Goal: Communication & Community: Answer question/provide support

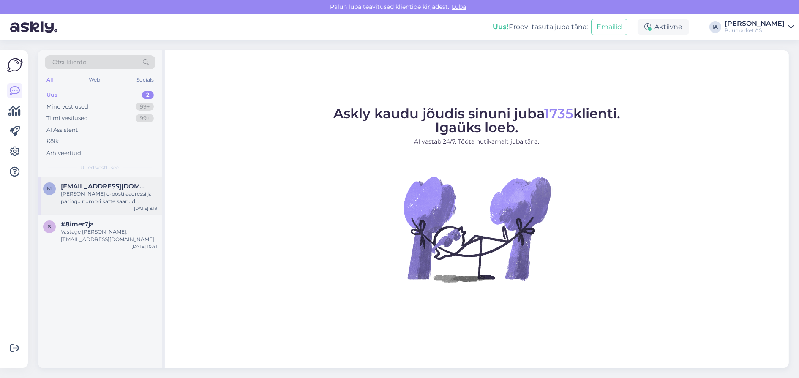
click at [107, 215] on div "m [EMAIL_ADDRESS][DOMAIN_NAME] [PERSON_NAME] e-posti aadressi ja päringu numbri…" at bounding box center [100, 196] width 124 height 38
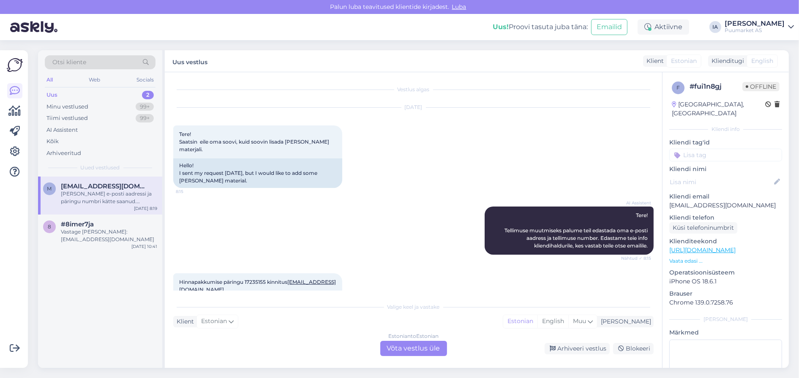
scroll to position [141, 0]
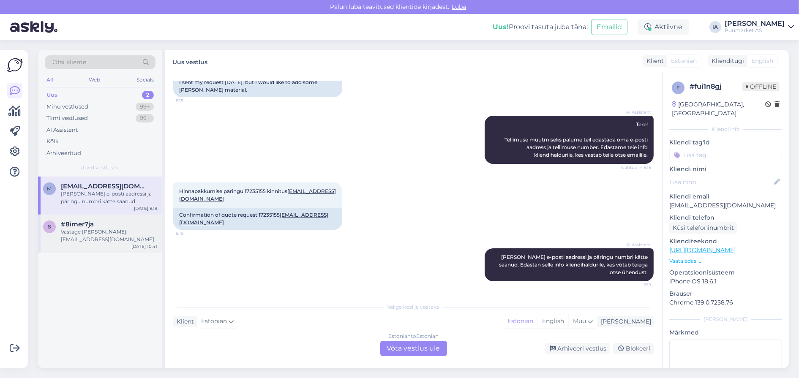
click at [110, 243] on div "Vastage [PERSON_NAME]: [EMAIL_ADDRESS][DOMAIN_NAME]" at bounding box center [109, 235] width 96 height 15
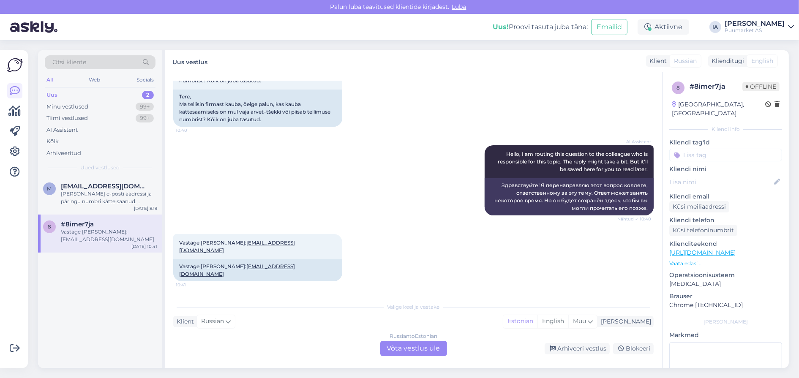
scroll to position [119, 0]
click at [101, 215] on div "m [EMAIL_ADDRESS][DOMAIN_NAME] [PERSON_NAME] e-posti aadressi ja päringu numbri…" at bounding box center [100, 196] width 124 height 38
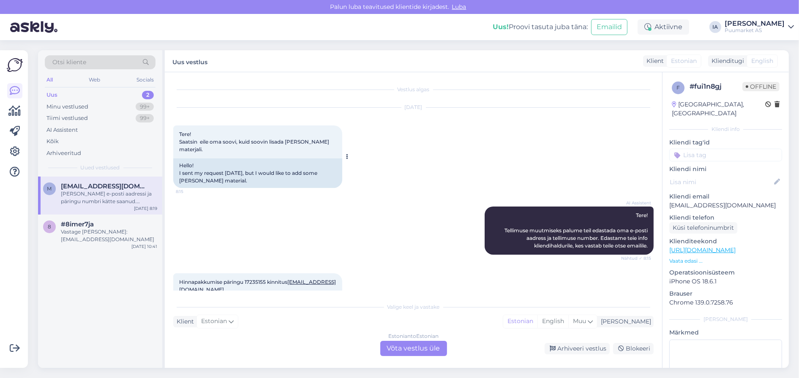
scroll to position [42, 0]
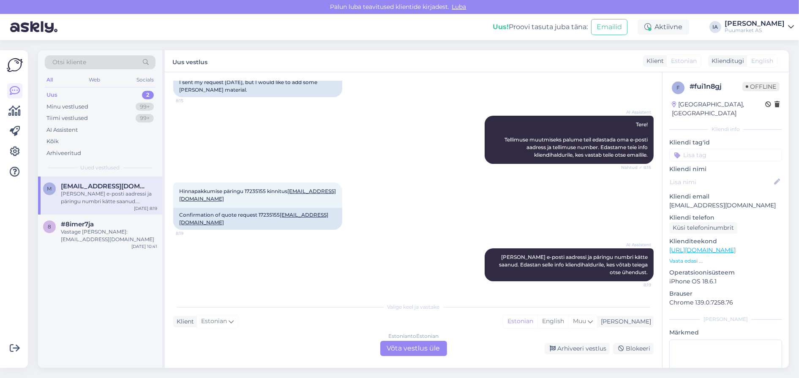
click at [413, 348] on div "Estonian to Estonian Võta vestlus üle" at bounding box center [413, 348] width 67 height 15
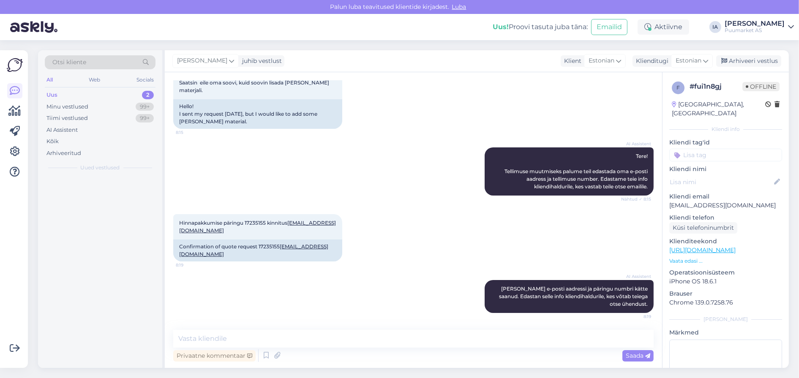
scroll to position [107, 0]
click at [274, 220] on span "Hinnapakkumise päringu 17235155 kinnitus [EMAIL_ADDRESS][DOMAIN_NAME]" at bounding box center [257, 227] width 157 height 14
copy span "17235155"
click at [305, 337] on textarea at bounding box center [413, 339] width 480 height 18
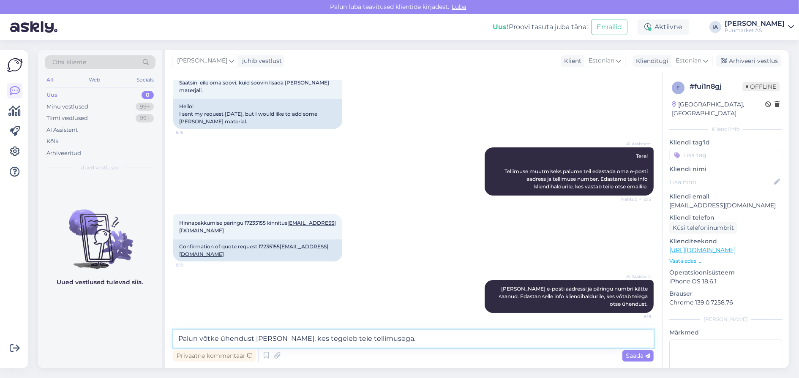
paste textarea "[PHONE_NUMBER]"
type textarea "Palun võtke ühendust [PERSON_NAME], kes tegeleb teie tellimusega. [PHONE_NUMBER…"
click at [639, 356] on span "Saada" at bounding box center [638, 356] width 24 height 8
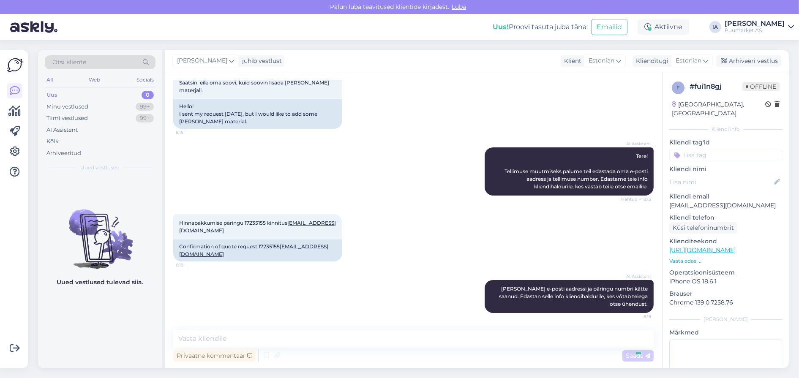
scroll to position [164, 0]
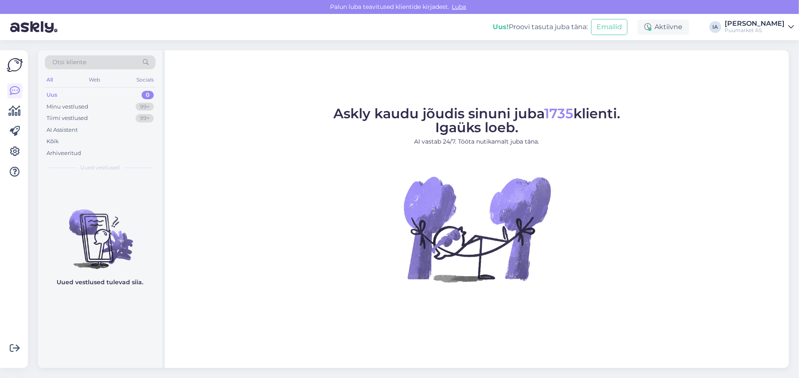
click at [65, 94] on div "Uus 0" at bounding box center [100, 95] width 111 height 12
click at [67, 106] on div "Minu vestlused 99+" at bounding box center [100, 107] width 111 height 12
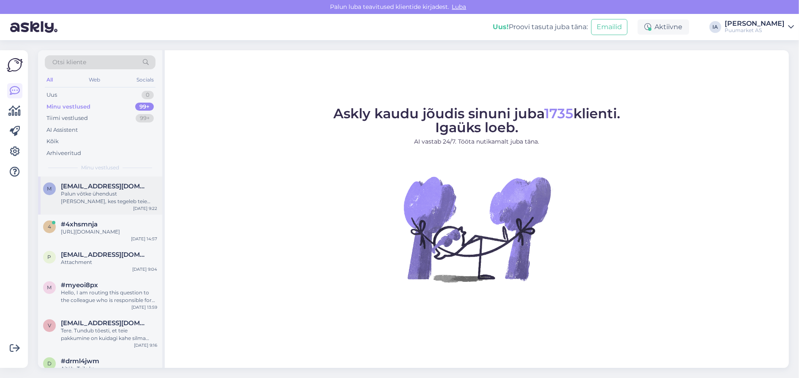
click at [107, 205] on div "Palun võtke ühendust [PERSON_NAME], kes tegeleb teie tellimusega. [PHONE_NUMBER…" at bounding box center [109, 197] width 96 height 15
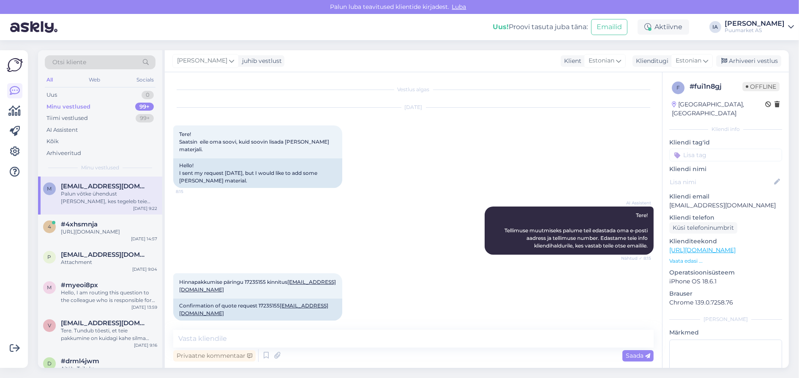
scroll to position [164, 0]
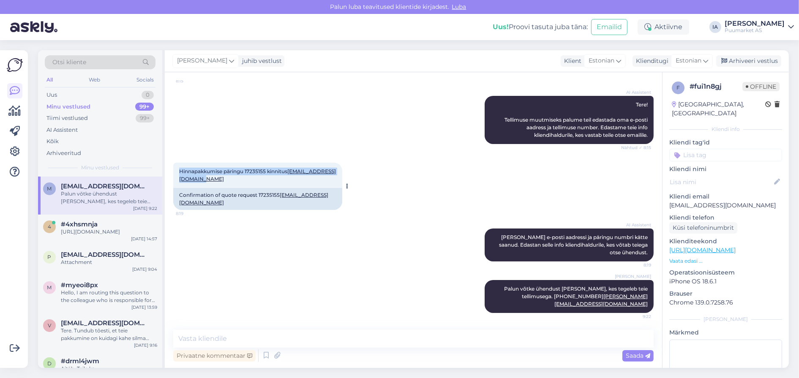
drag, startPoint x: 180, startPoint y: 153, endPoint x: 270, endPoint y: 162, distance: 91.3
click at [270, 163] on div "Hinnapakkumise päringu 17235155 kinnitus mati.tiiter77@gmail.com 8:19" at bounding box center [257, 175] width 169 height 25
copy span "Hinnapakkumise päringu 17235155 kinnitus [EMAIL_ADDRESS][DOMAIN_NAME]"
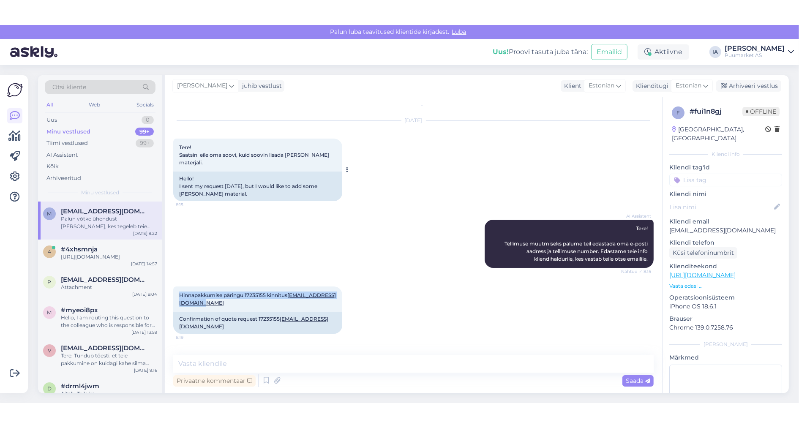
scroll to position [0, 0]
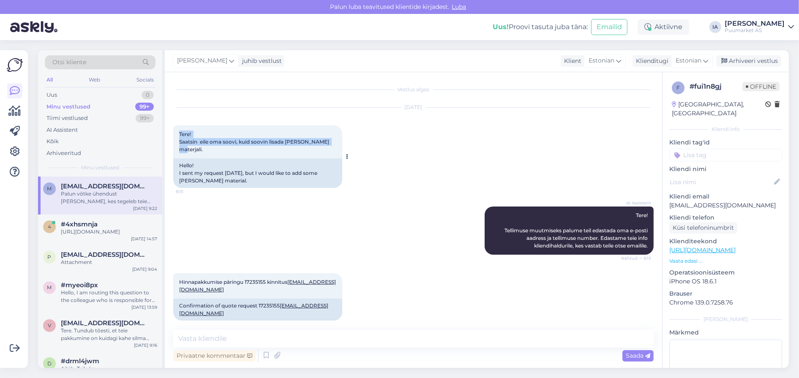
drag, startPoint x: 179, startPoint y: 139, endPoint x: 212, endPoint y: 161, distance: 39.9
click at [212, 158] on div "Tere! Saatsin eile oma soovi, kuid soovin lisada verl materjali. 8:15" at bounding box center [257, 141] width 169 height 33
copy span "Tere! Saatsin eile oma soovi, kuid soovin lisada [PERSON_NAME] materjali."
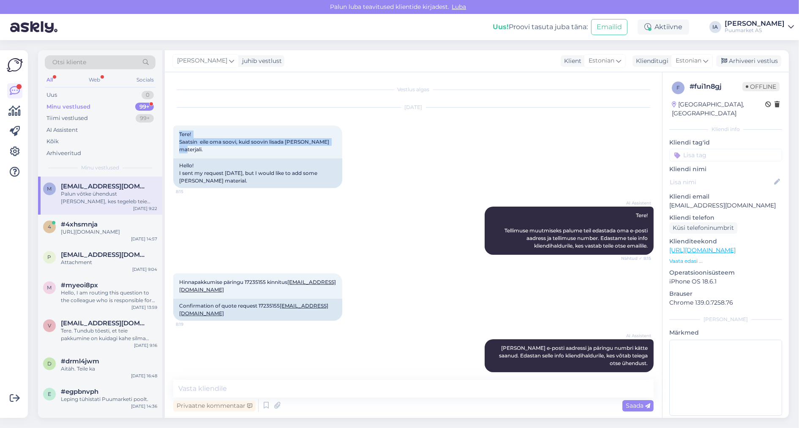
click at [68, 110] on div "Minu vestlused" at bounding box center [68, 107] width 44 height 8
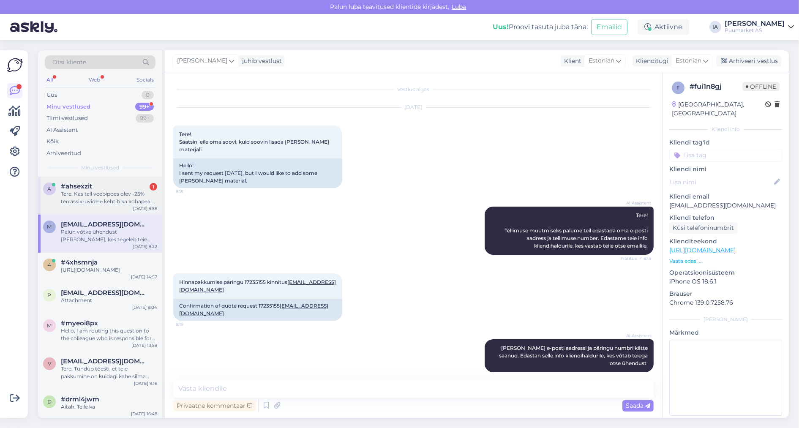
click at [85, 205] on div "Tere. Kas teil veebipoes olev -25% terrassikruvidele kehtib ka kohapeal ostes?" at bounding box center [109, 197] width 96 height 15
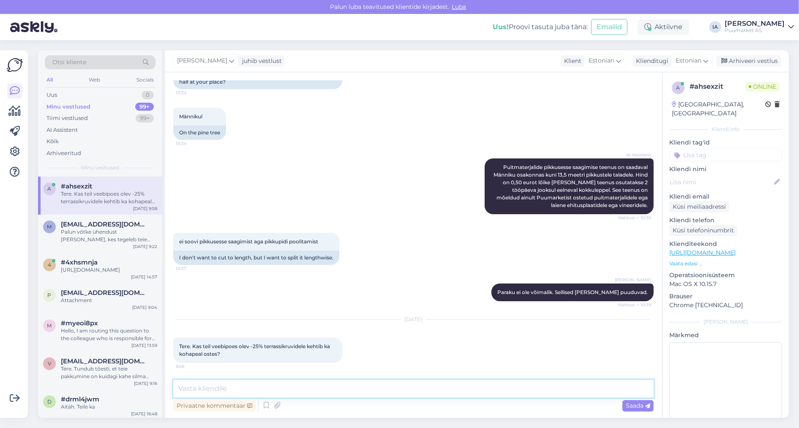
click at [219, 278] on textarea at bounding box center [413, 389] width 480 height 18
type textarea "Jah, ikka."
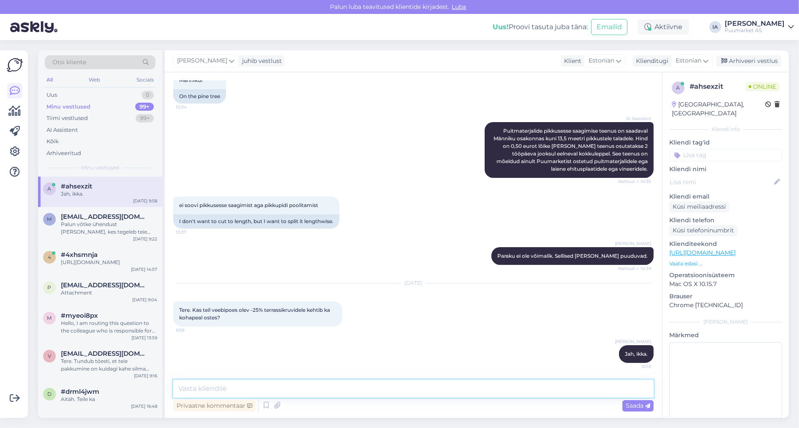
scroll to position [217, 0]
